Goal: Task Accomplishment & Management: Manage account settings

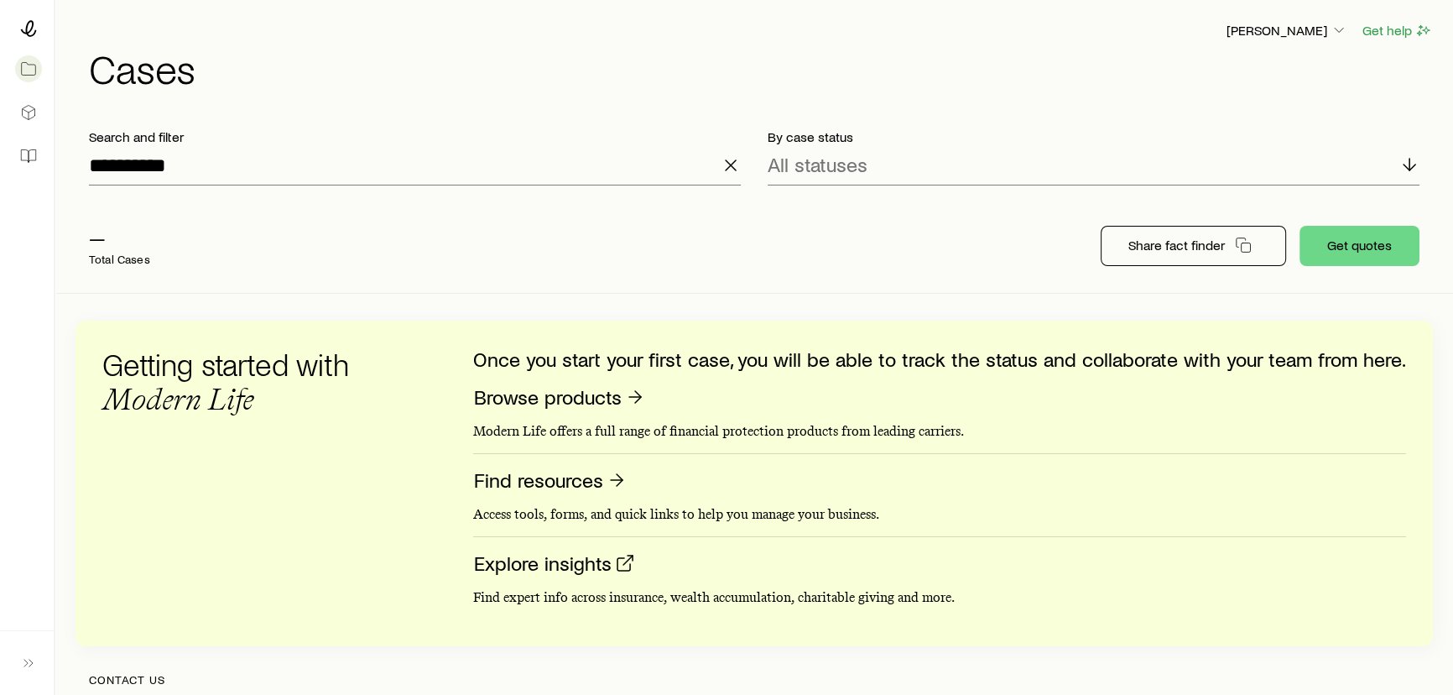
click at [727, 165] on icon "button" at bounding box center [731, 165] width 20 height 20
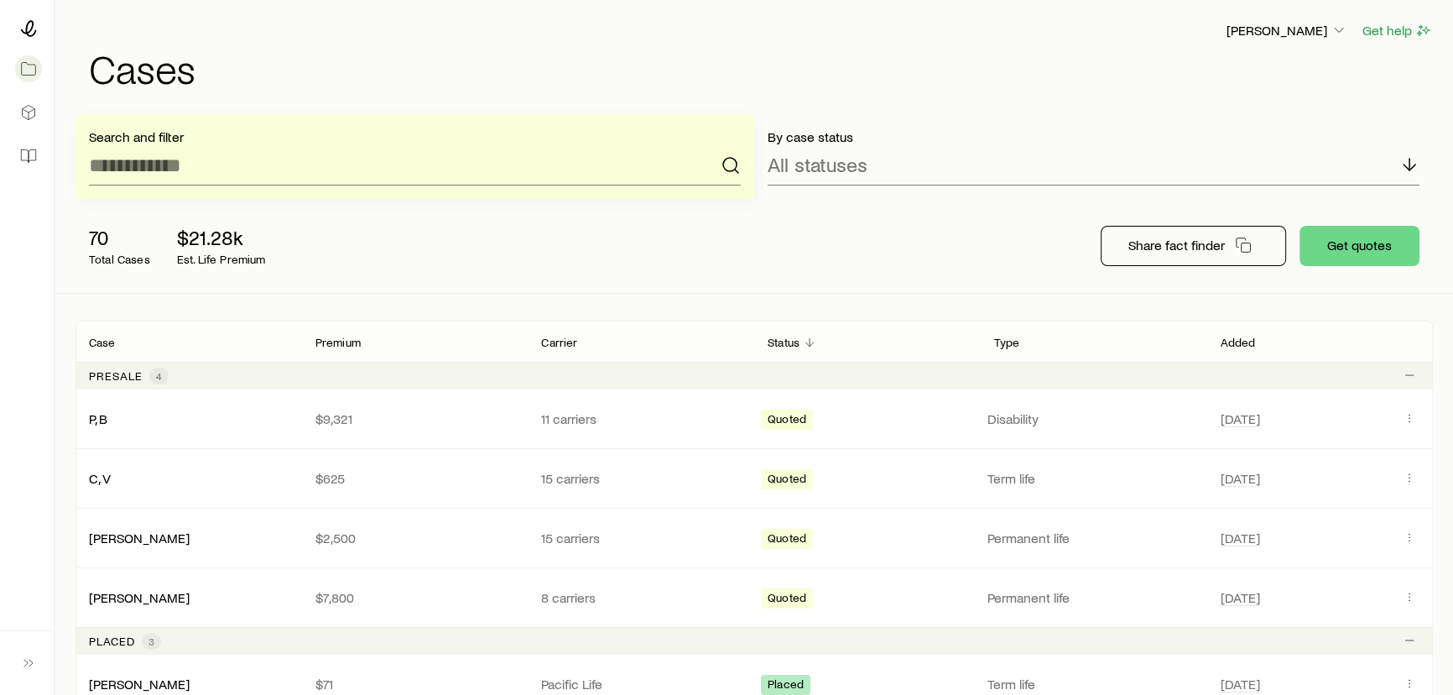
click at [742, 93] on div "[PERSON_NAME] Get help Cases" at bounding box center [755, 54] width 1358 height 108
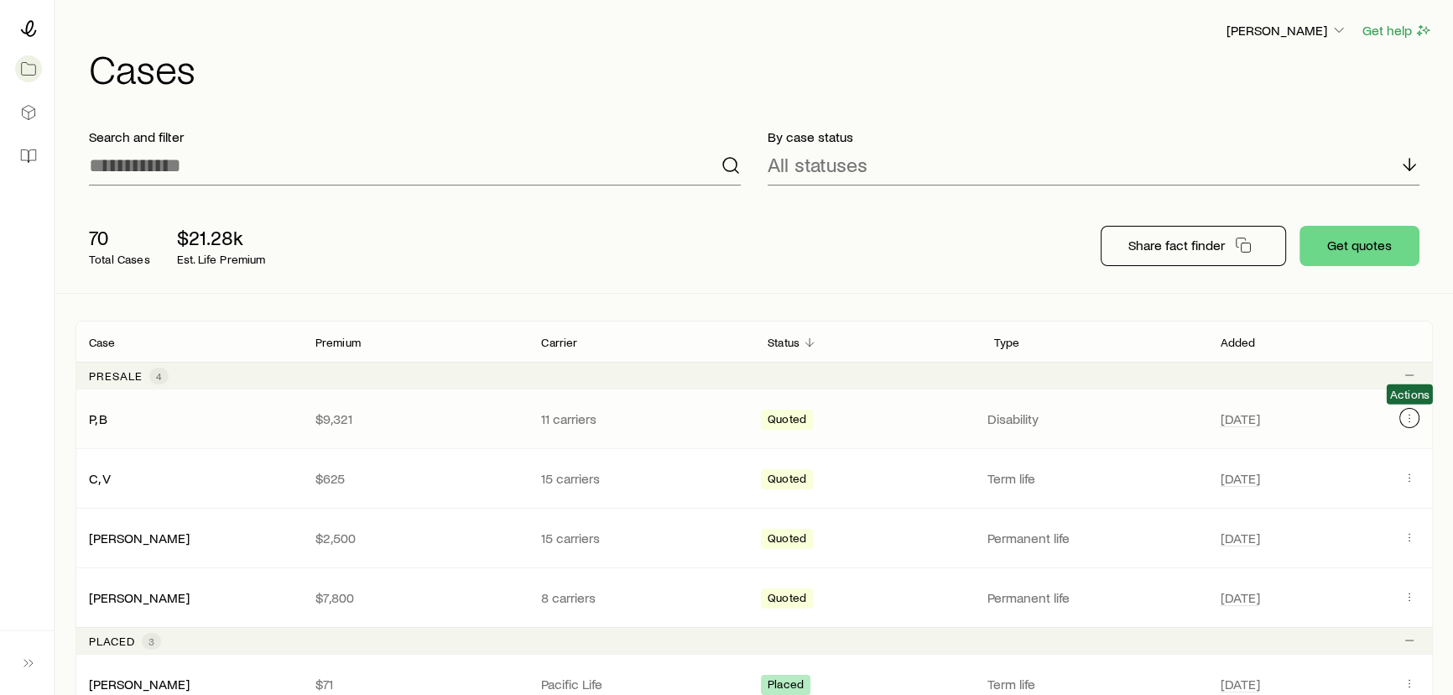
click at [1412, 420] on icon "Client cases" at bounding box center [1409, 417] width 13 height 13
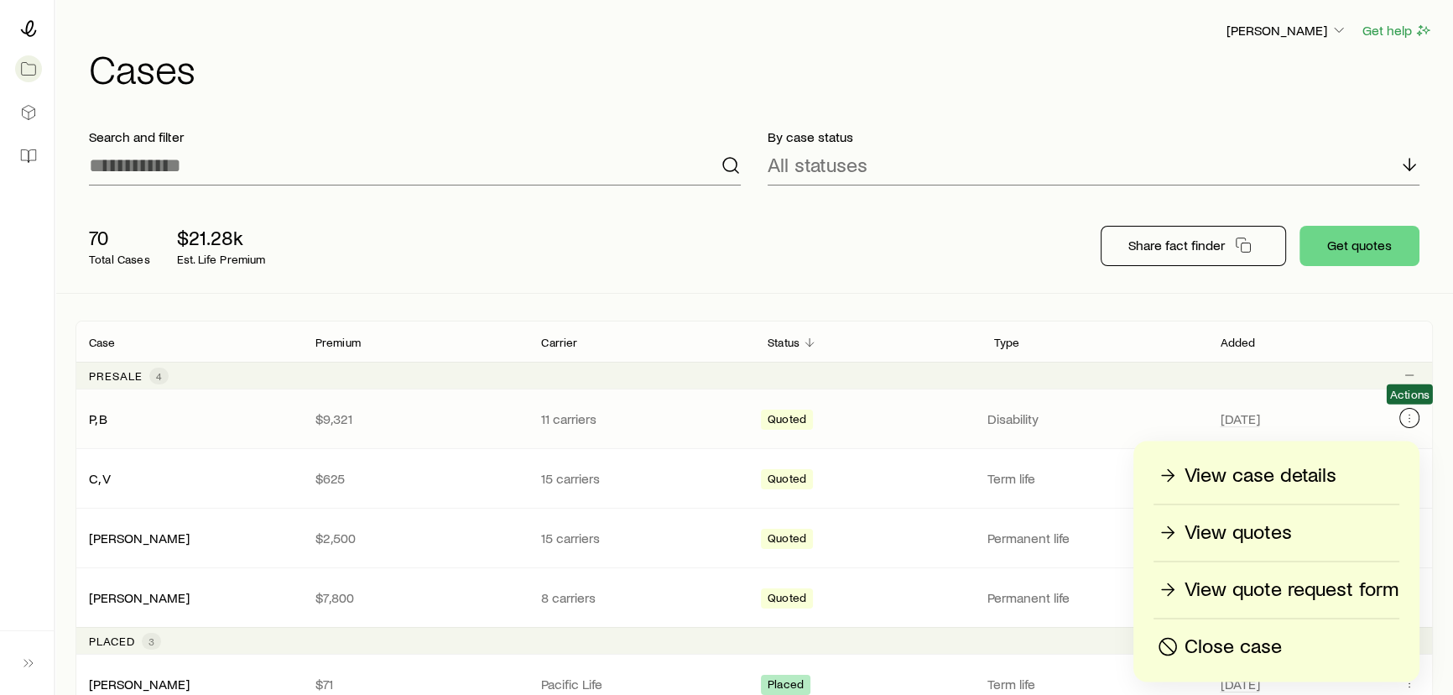
click at [1407, 419] on icon "Client cases" at bounding box center [1409, 417] width 13 height 13
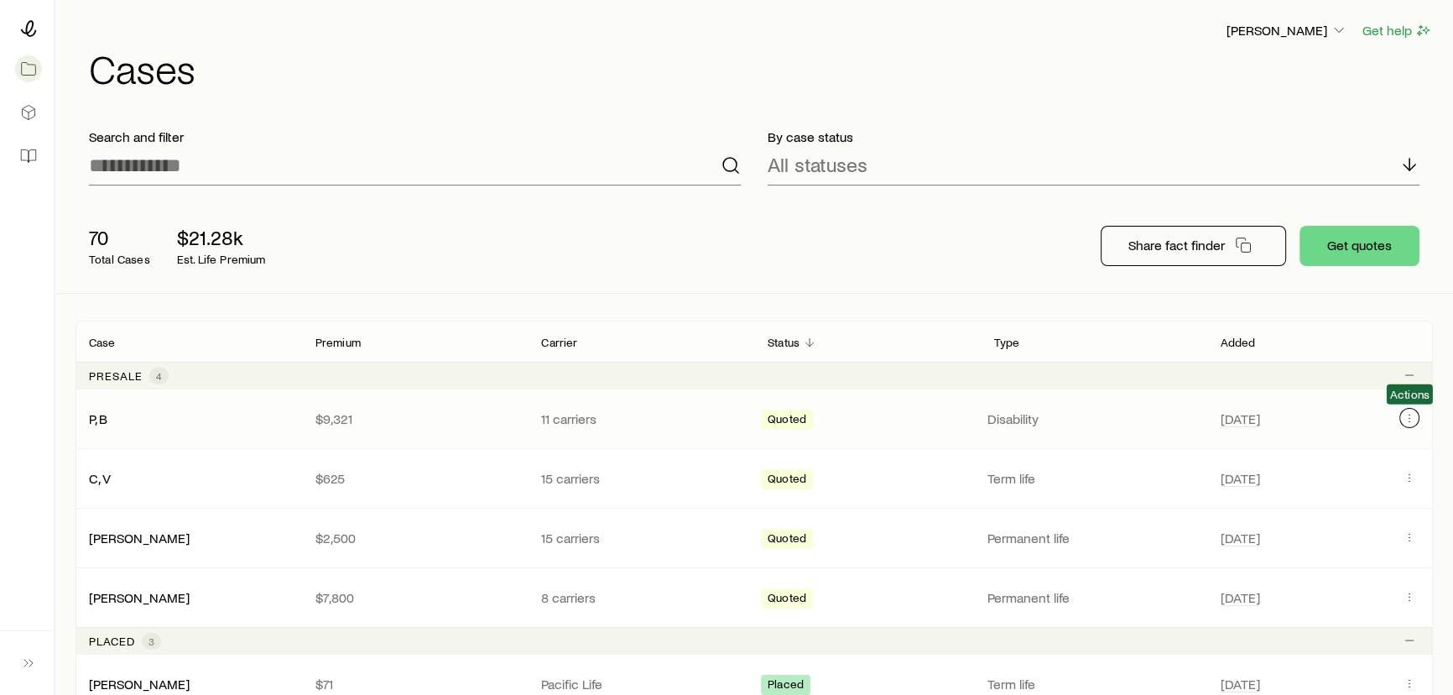
click at [1407, 419] on icon "Client cases" at bounding box center [1409, 417] width 13 height 13
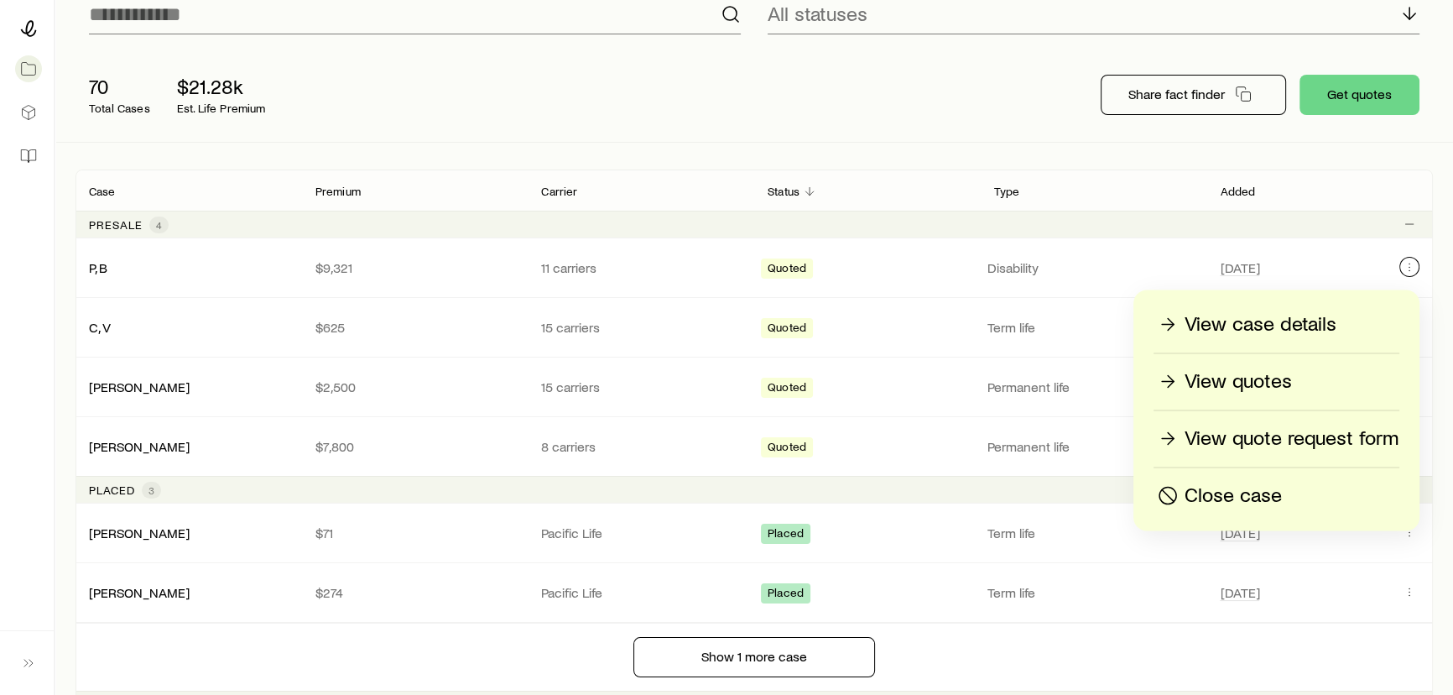
scroll to position [152, 0]
click at [1271, 159] on div "Search and filter By case status All statuses 70 Total Cases $21.28k Est. Life …" at bounding box center [755, 466] width 1358 height 1006
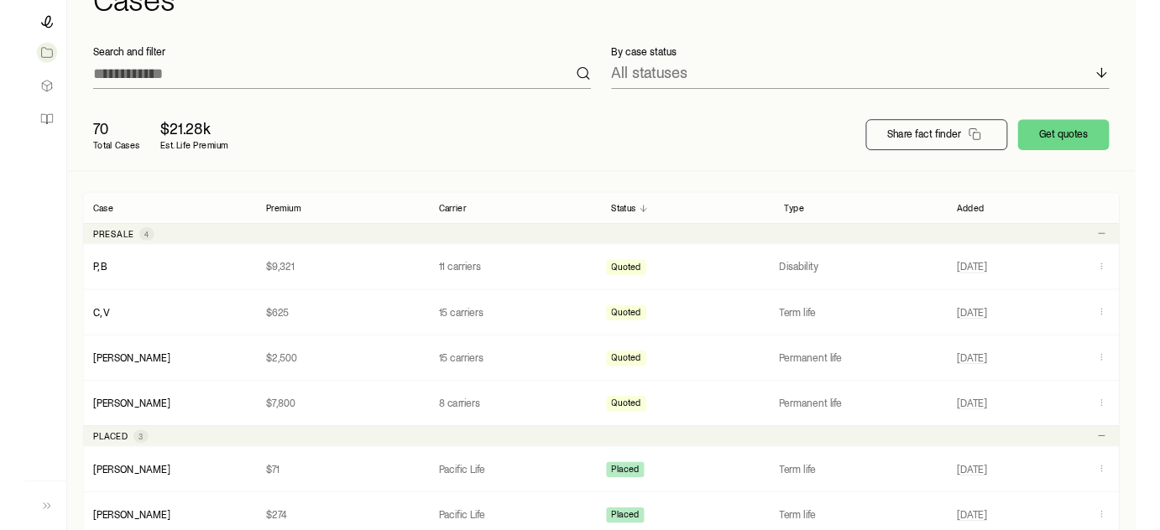
scroll to position [0, 0]
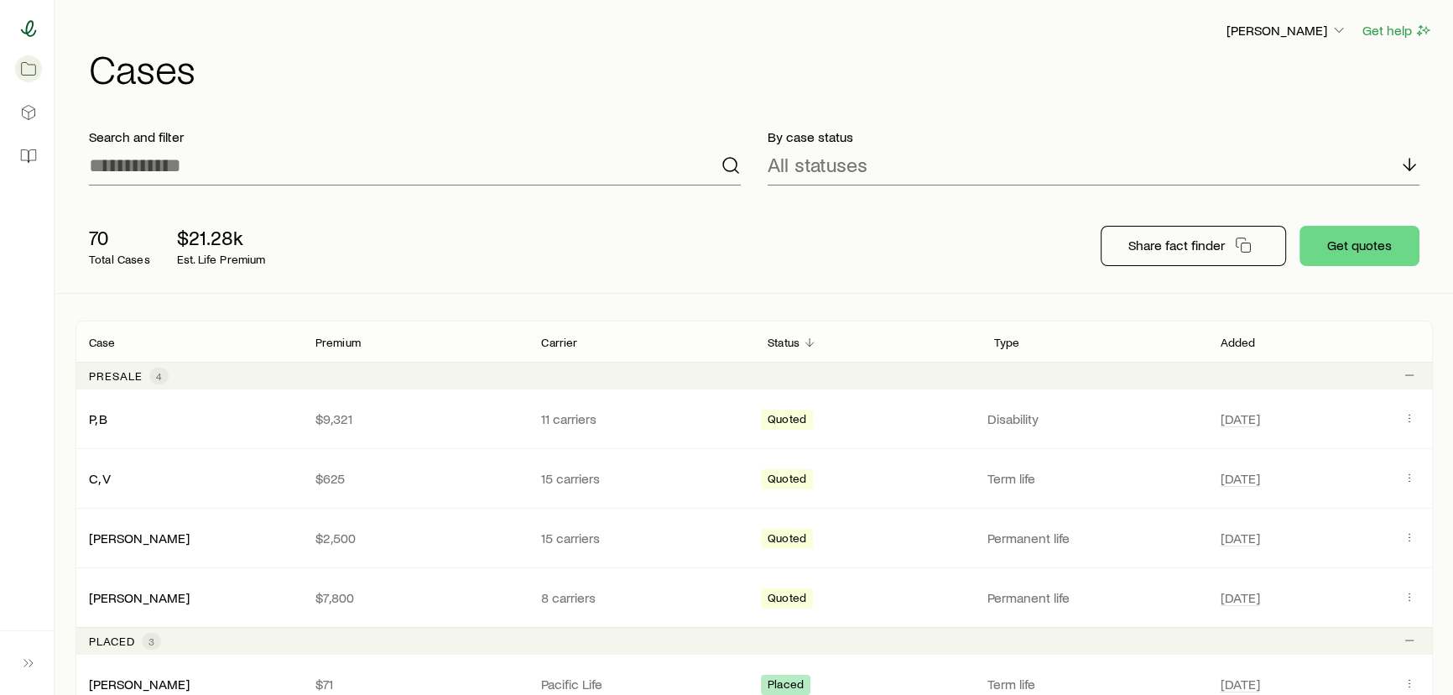
click at [32, 34] on icon at bounding box center [29, 28] width 16 height 17
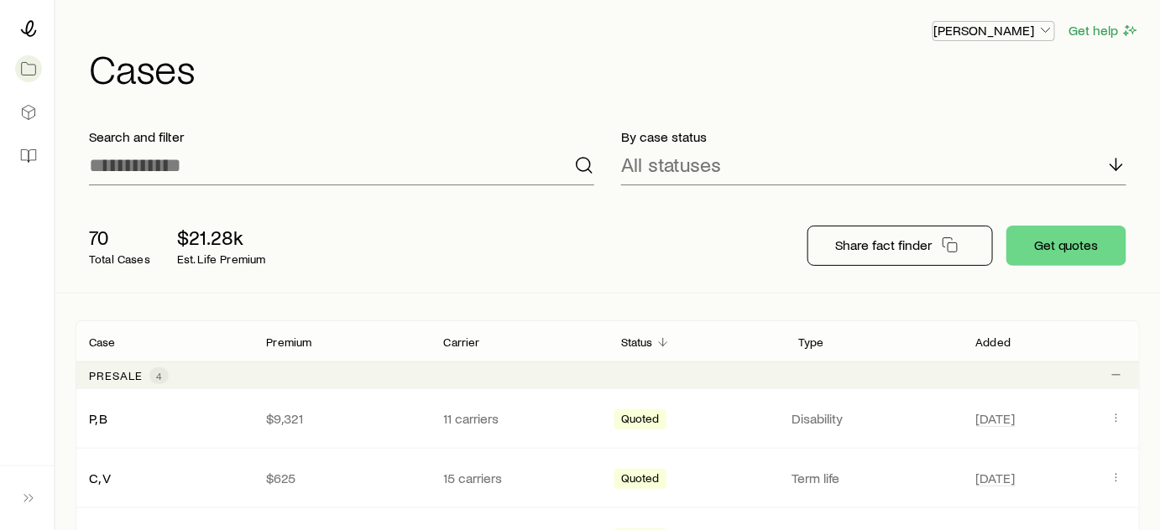
click at [995, 28] on p "[PERSON_NAME]" at bounding box center [993, 30] width 121 height 17
click at [928, 147] on button "Sign out" at bounding box center [955, 158] width 188 height 30
